Goal: Find contact information: Find contact information

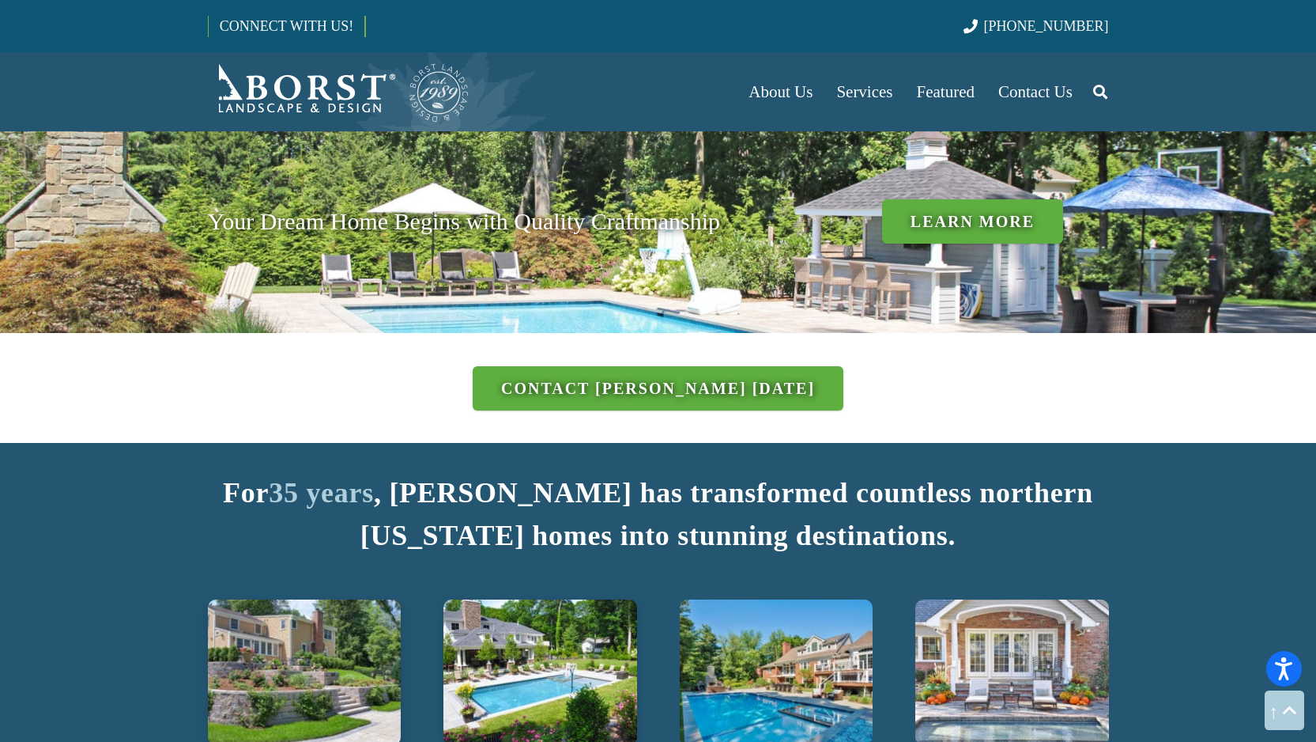
scroll to position [1689, 0]
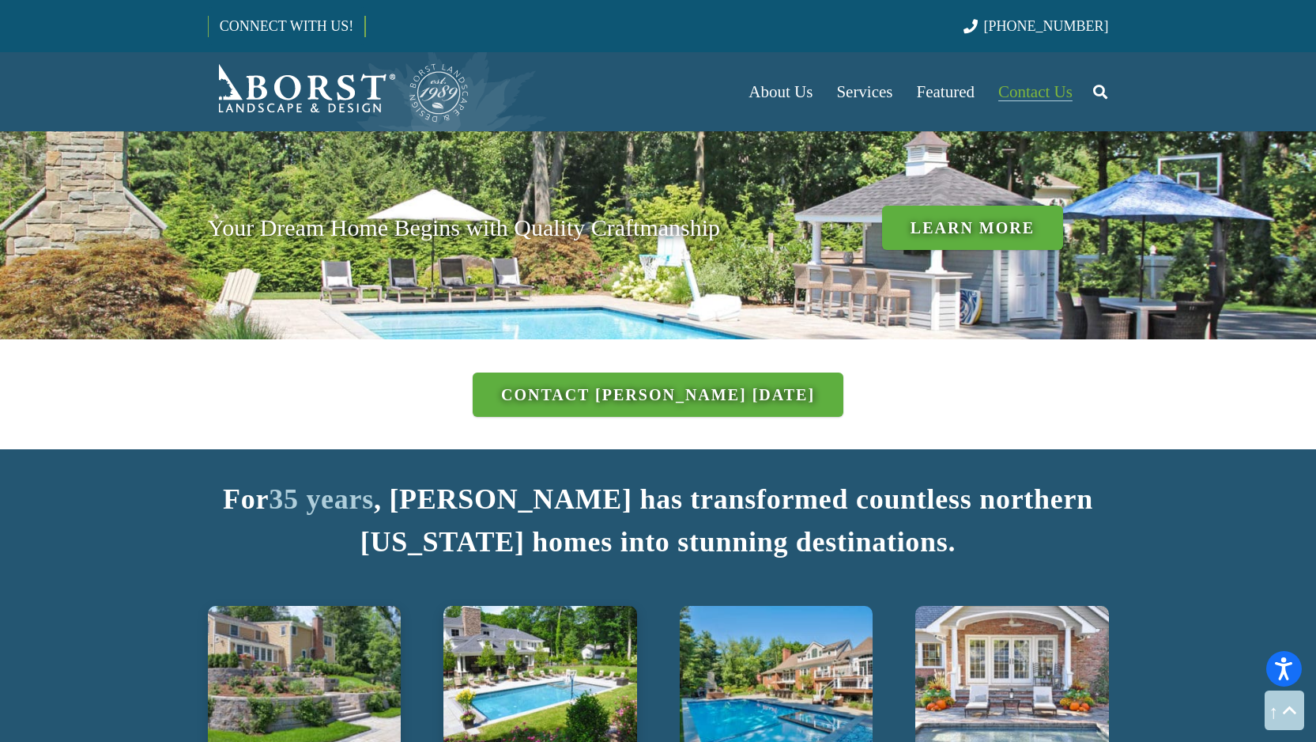
click at [1043, 84] on span "Contact Us" at bounding box center [1035, 91] width 74 height 19
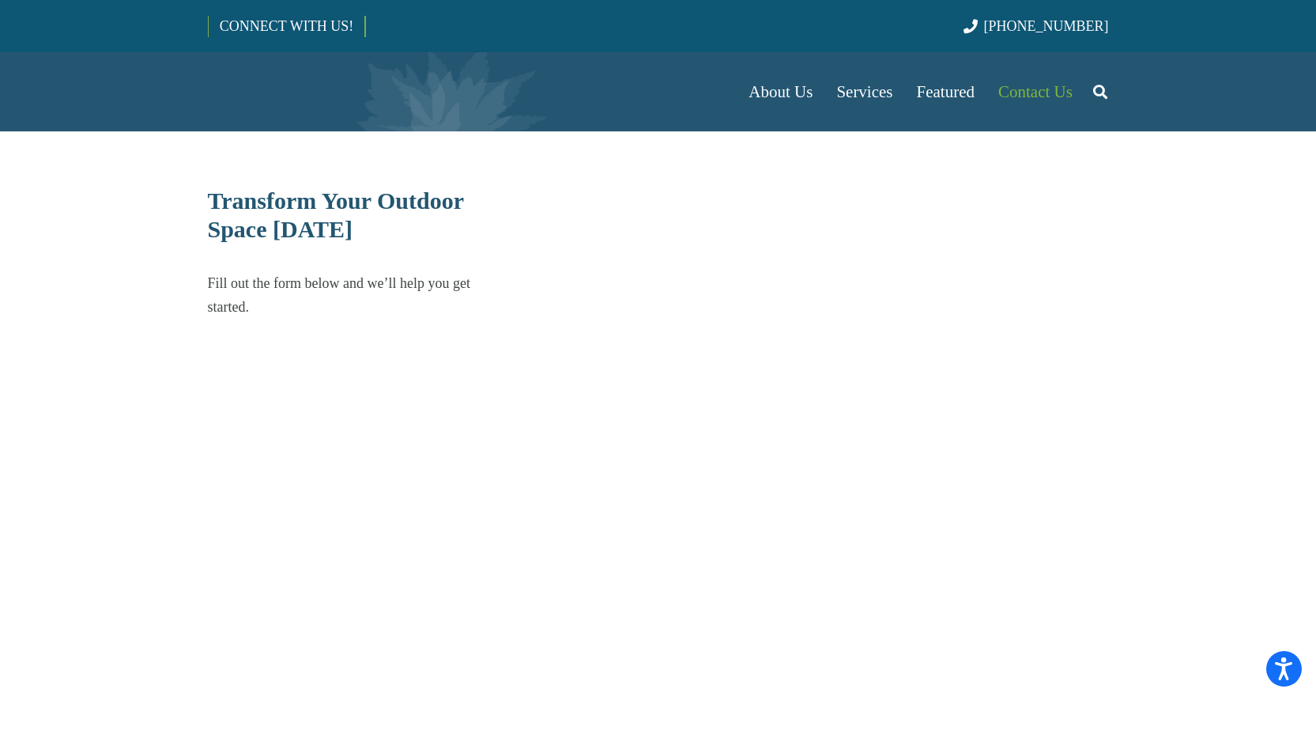
select select "******"
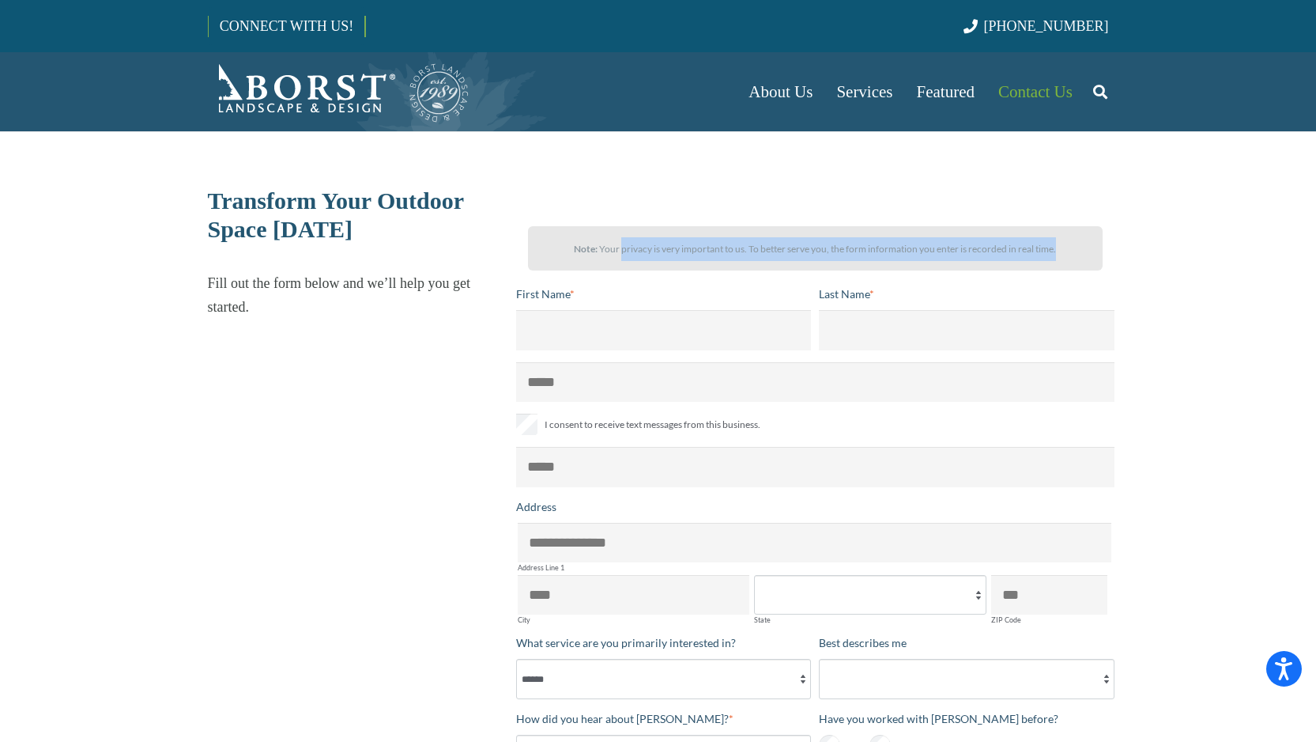
drag, startPoint x: 621, startPoint y: 246, endPoint x: 1076, endPoint y: 246, distance: 454.6
click at [1064, 246] on p "Note: Your privacy is very important to us. To better serve you, the form infor…" at bounding box center [815, 249] width 546 height 24
click at [1100, 246] on div "Note: Your privacy is very important to us. To better serve you, the form infor…" at bounding box center [815, 248] width 575 height 44
drag, startPoint x: 768, startPoint y: 247, endPoint x: 980, endPoint y: 244, distance: 212.7
click at [980, 244] on p "Note: Your privacy is very important to us. To better serve you, the form infor…" at bounding box center [815, 249] width 546 height 24
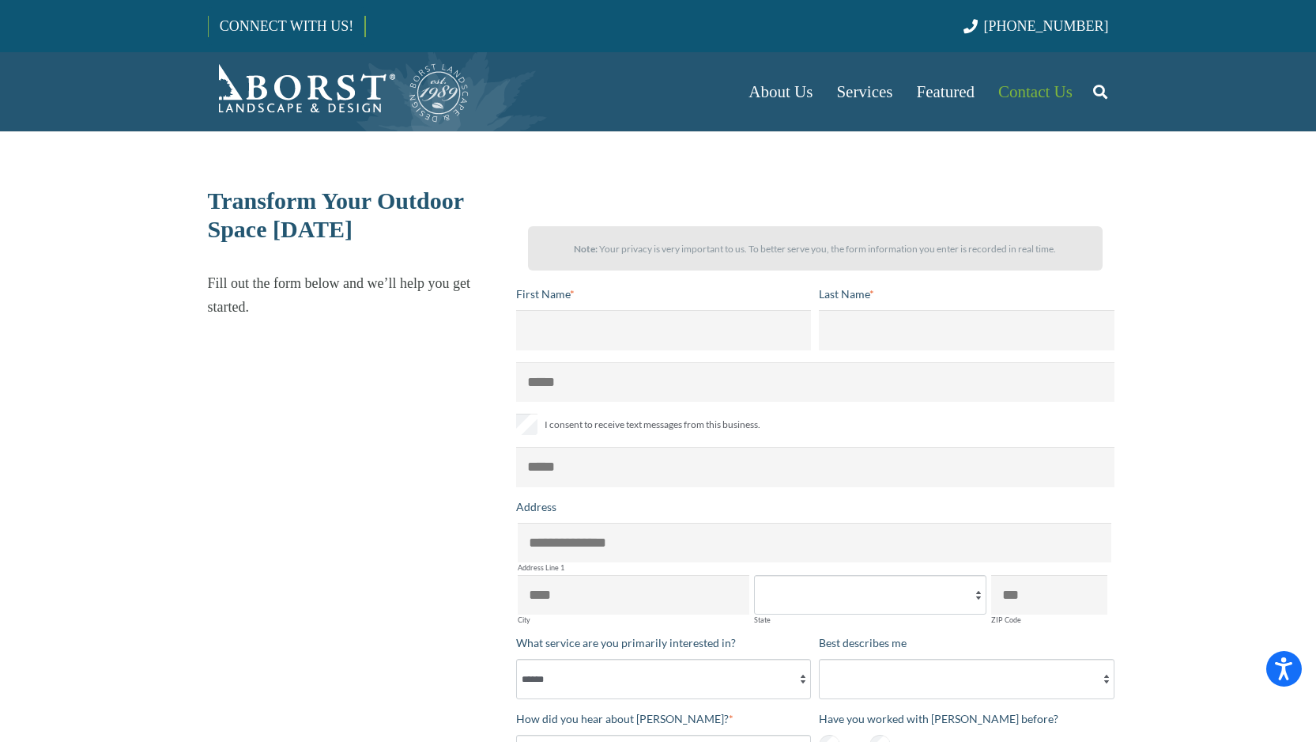
click at [1100, 236] on div "Note: Your privacy is very important to us. To better serve you, the form infor…" at bounding box center [815, 248] width 575 height 44
drag, startPoint x: 383, startPoint y: 300, endPoint x: 403, endPoint y: 402, distance: 104.0
click at [400, 406] on div "Transform Your Outdoor Space Today Fill out the form below and we’ll help you g…" at bounding box center [423, 514] width 472 height 655
